Goal: Information Seeking & Learning: Learn about a topic

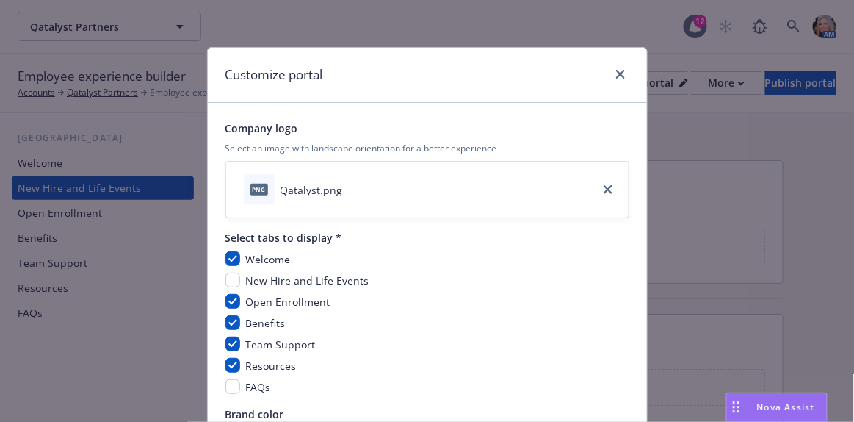
scroll to position [204, 0]
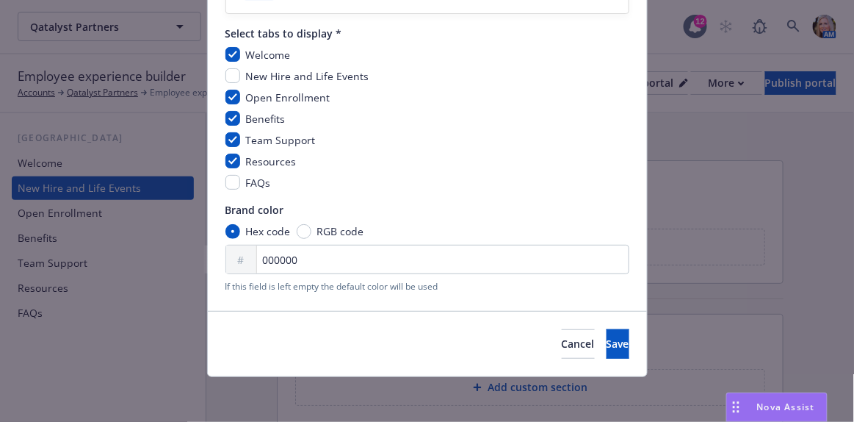
drag, startPoint x: 315, startPoint y: 275, endPoint x: 310, endPoint y: 269, distance: 7.8
click at [312, 273] on div "Brand color Hex code RGB code # 000000 If this field is left empty the default …" at bounding box center [427, 247] width 404 height 91
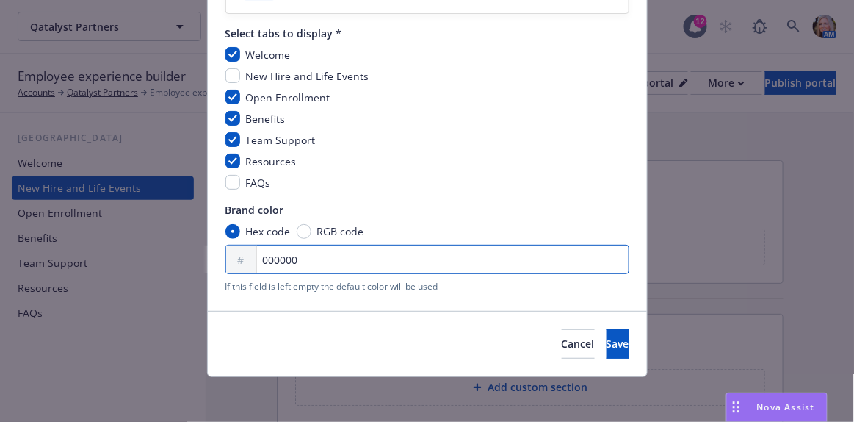
drag, startPoint x: 308, startPoint y: 259, endPoint x: 245, endPoint y: 251, distance: 62.9
click at [245, 251] on div "# 000000" at bounding box center [427, 259] width 404 height 29
paste input "32373c"
type input "32373c"
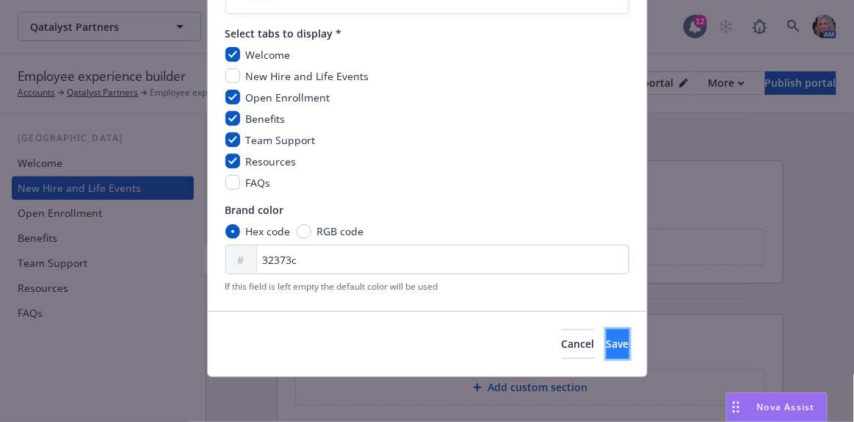
click at [607, 339] on span "Save" at bounding box center [618, 343] width 23 height 14
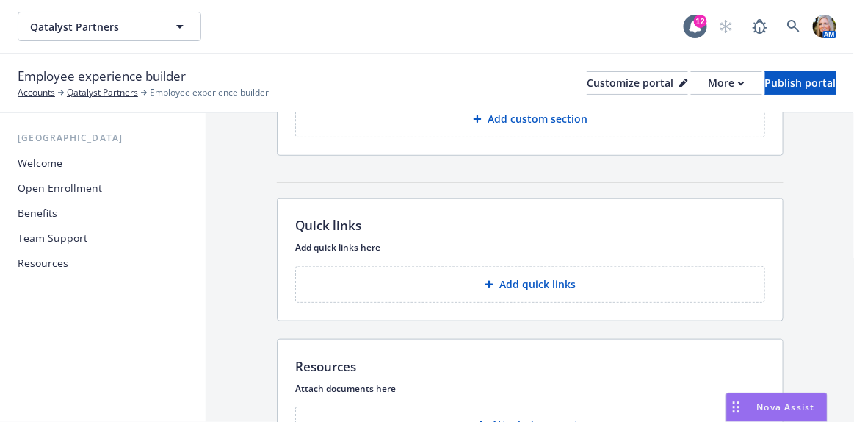
scroll to position [355, 0]
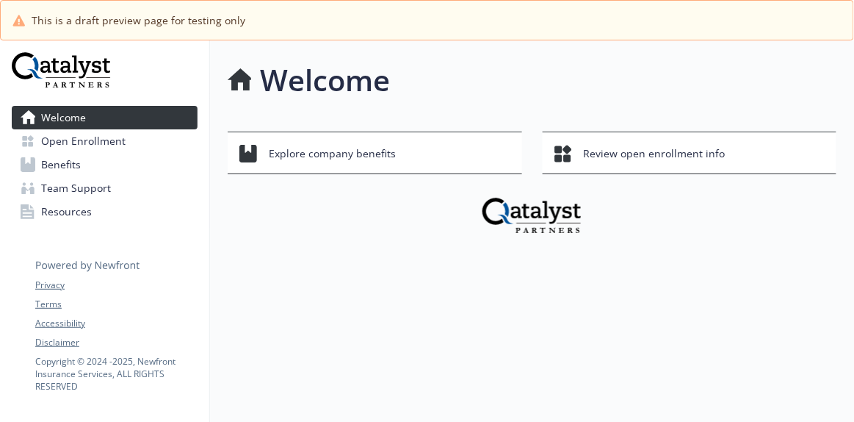
click at [84, 140] on span "Open Enrollment" at bounding box center [83, 141] width 84 height 24
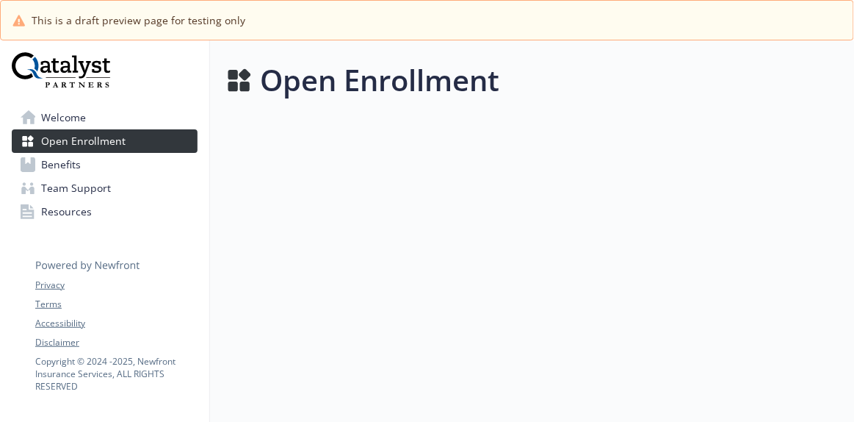
click at [56, 167] on span "Benefits" at bounding box center [61, 165] width 40 height 24
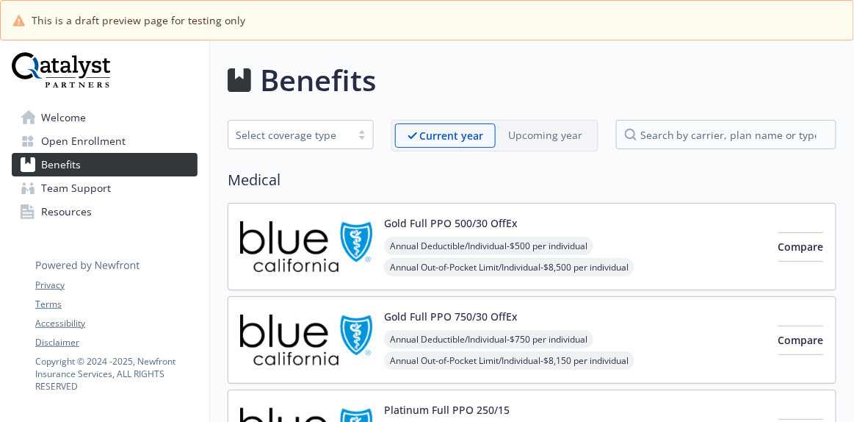
drag, startPoint x: 605, startPoint y: 48, endPoint x: 620, endPoint y: 21, distance: 30.9
